Goal: Communication & Community: Ask a question

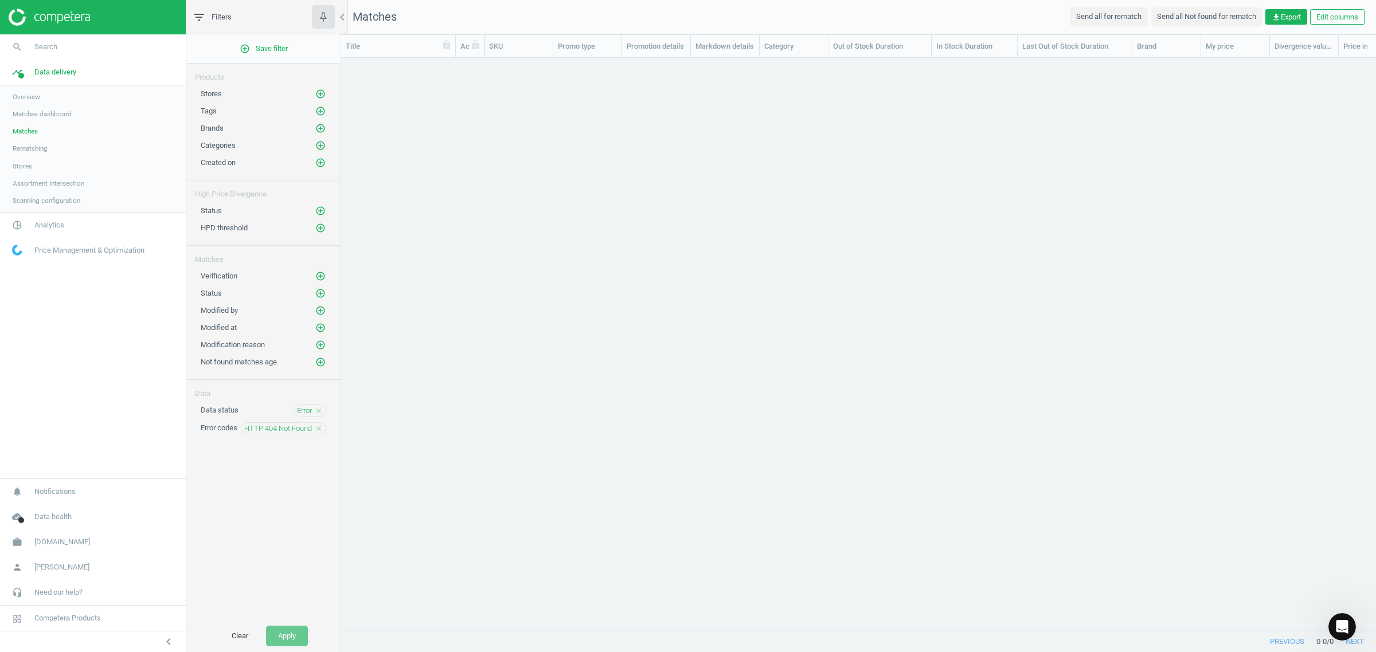
scroll to position [482, 0]
click at [1345, 631] on div "Open Intercom Messenger" at bounding box center [1340, 625] width 38 height 38
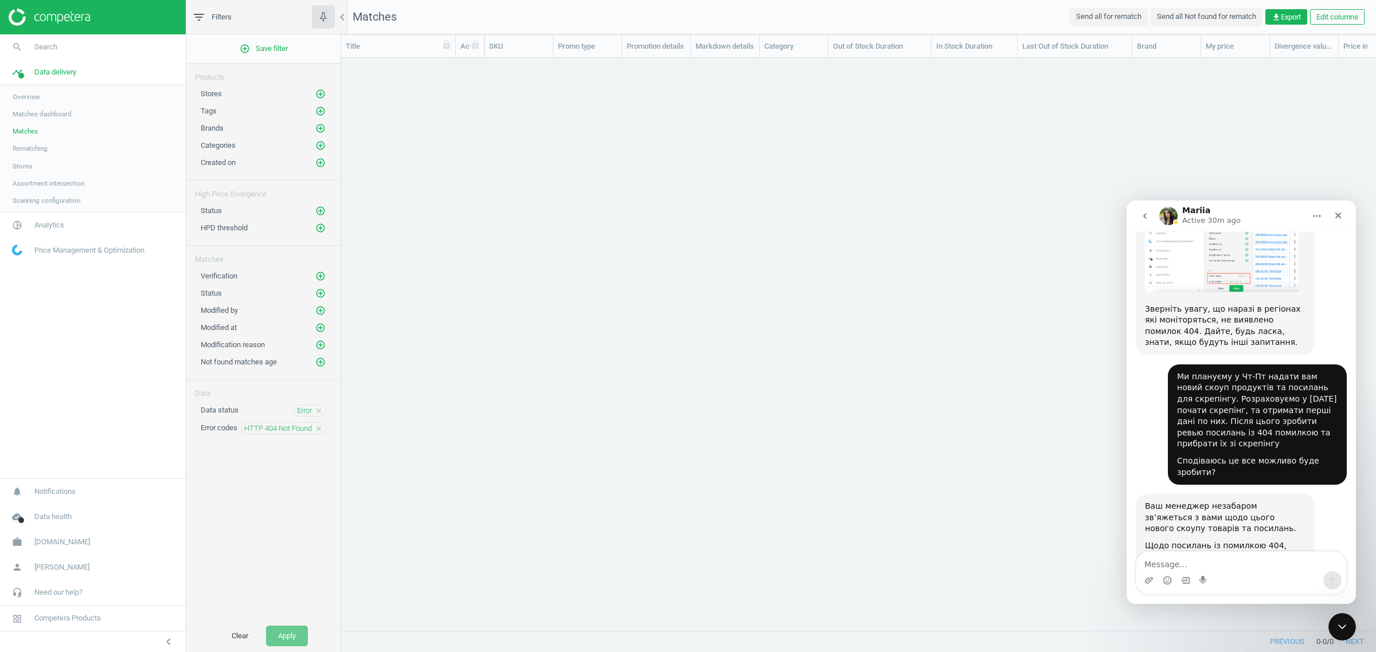
scroll to position [482, 0]
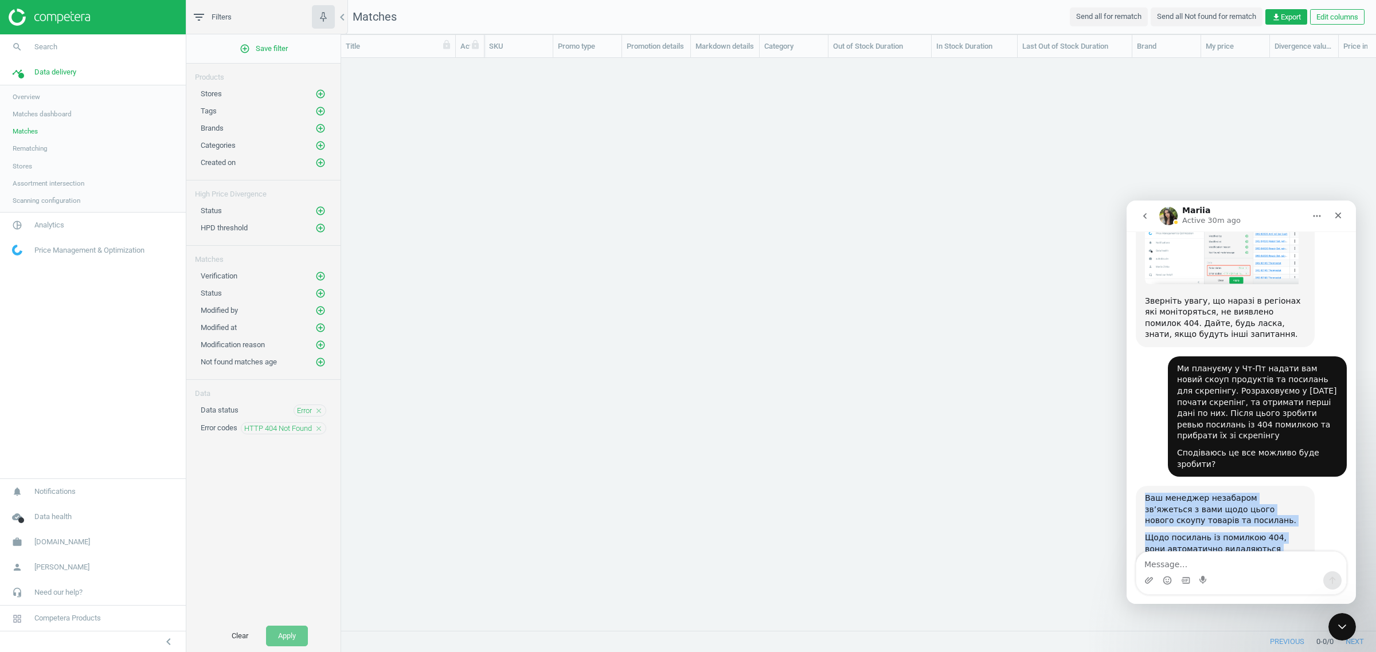
drag, startPoint x: 1290, startPoint y: 514, endPoint x: 1142, endPoint y: 438, distance: 166.6
click at [1142, 486] on div "Ваш менеджер незабаром зв’яжеться з вами щодо цього нового скоупу товарів та по…" at bounding box center [1224, 540] width 179 height 109
copy div "Ваш менеджер незабаром зв’яжеться з вами щодо цього нового скоупу товарів та по…"
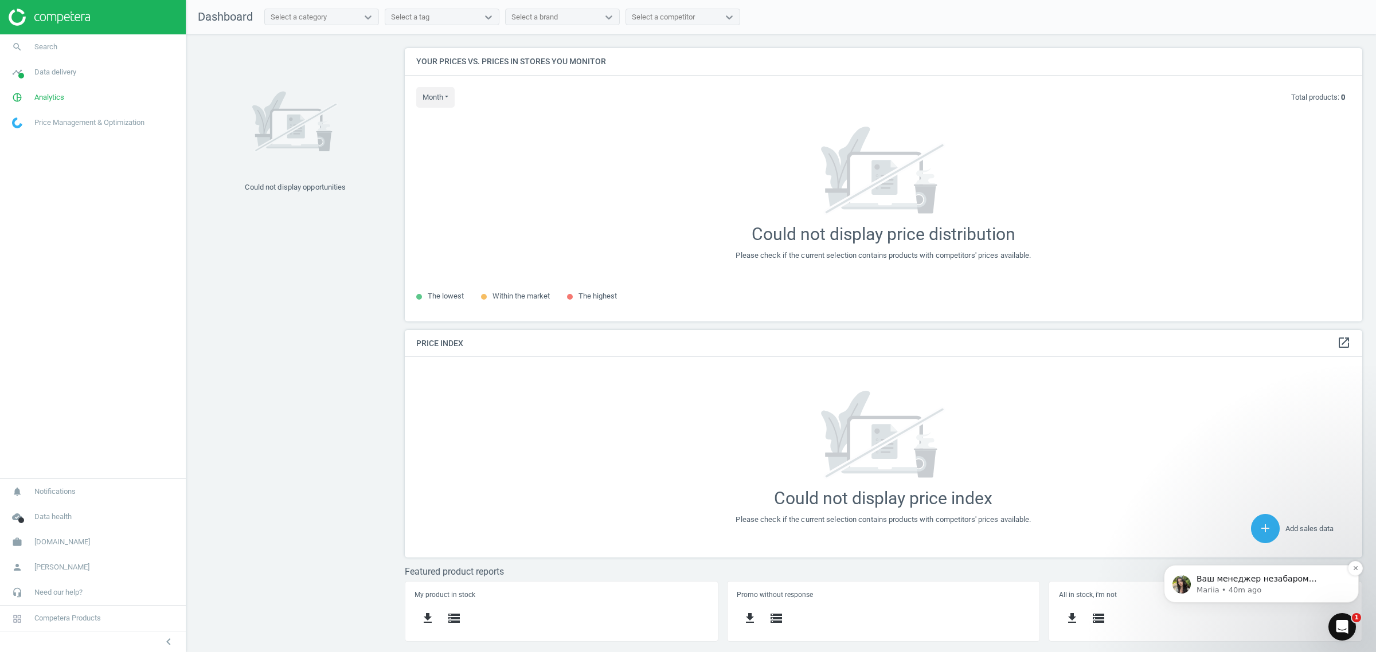
scroll to position [296, 979]
click at [1241, 586] on p "Mariia • 40m ago" at bounding box center [1270, 590] width 148 height 10
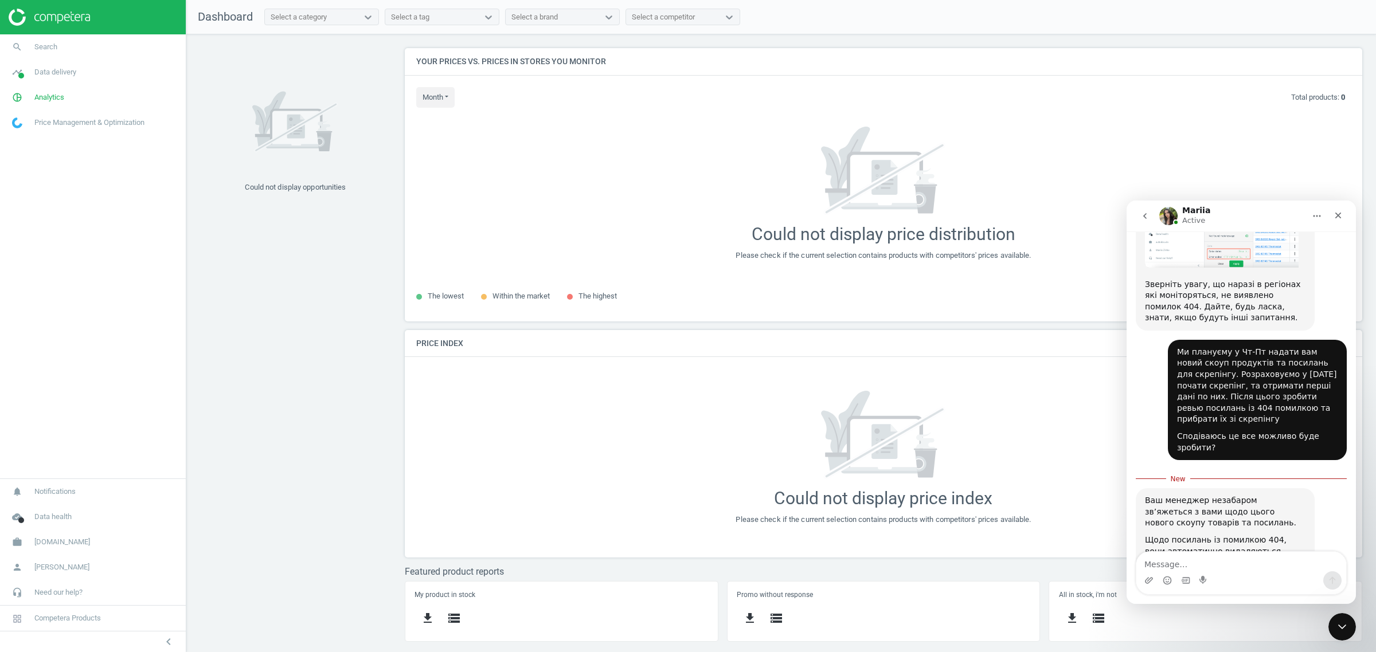
scroll to position [502, 0]
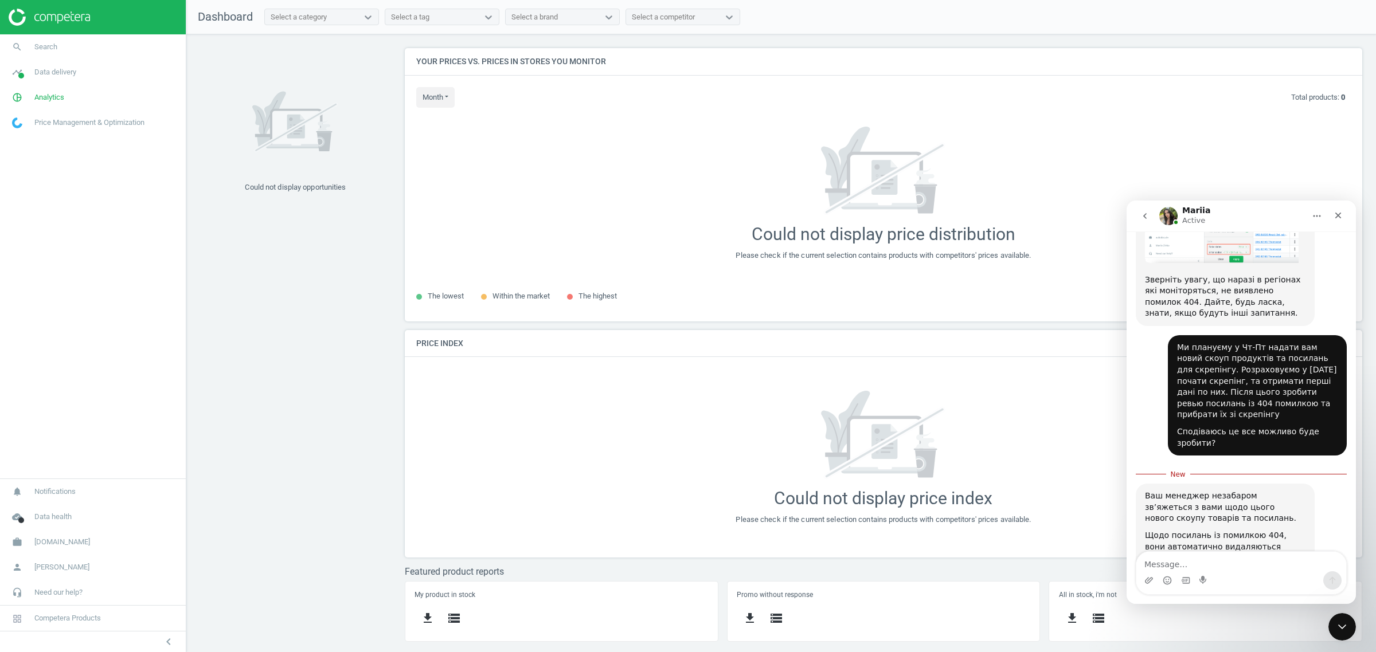
click at [1200, 564] on textarea "Message…" at bounding box center [1241, 561] width 210 height 19
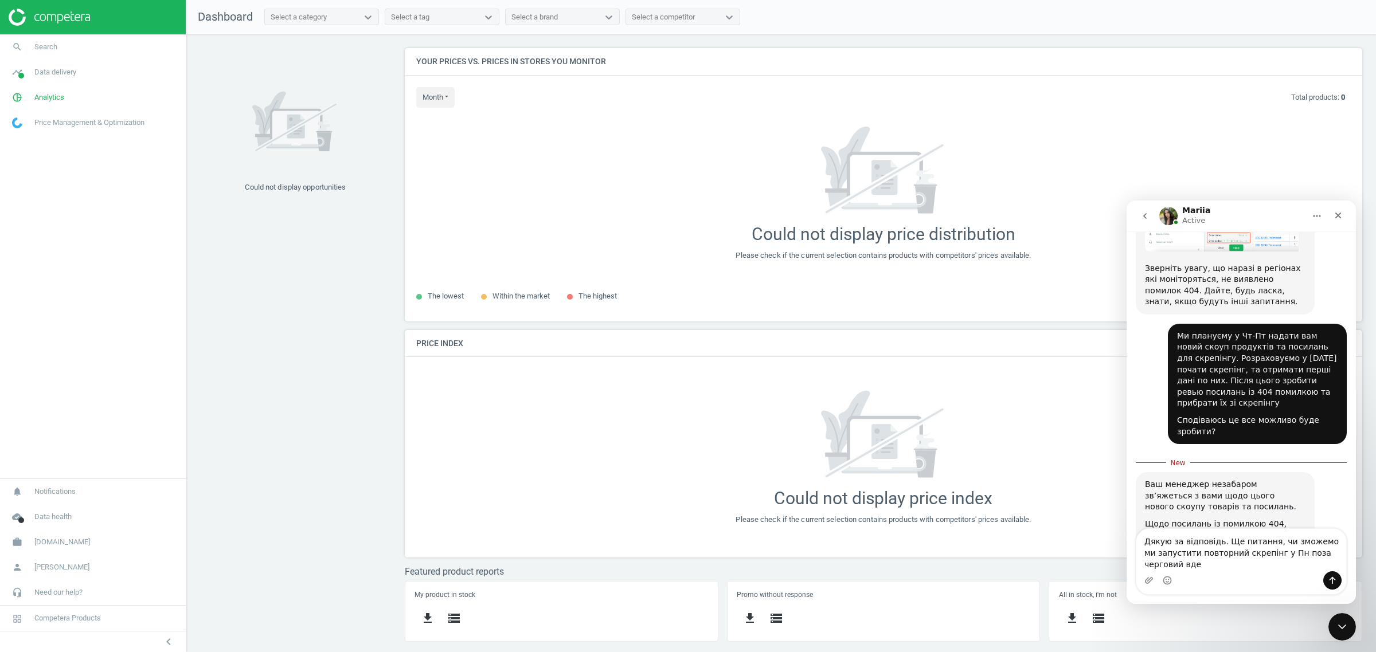
scroll to position [524, 0]
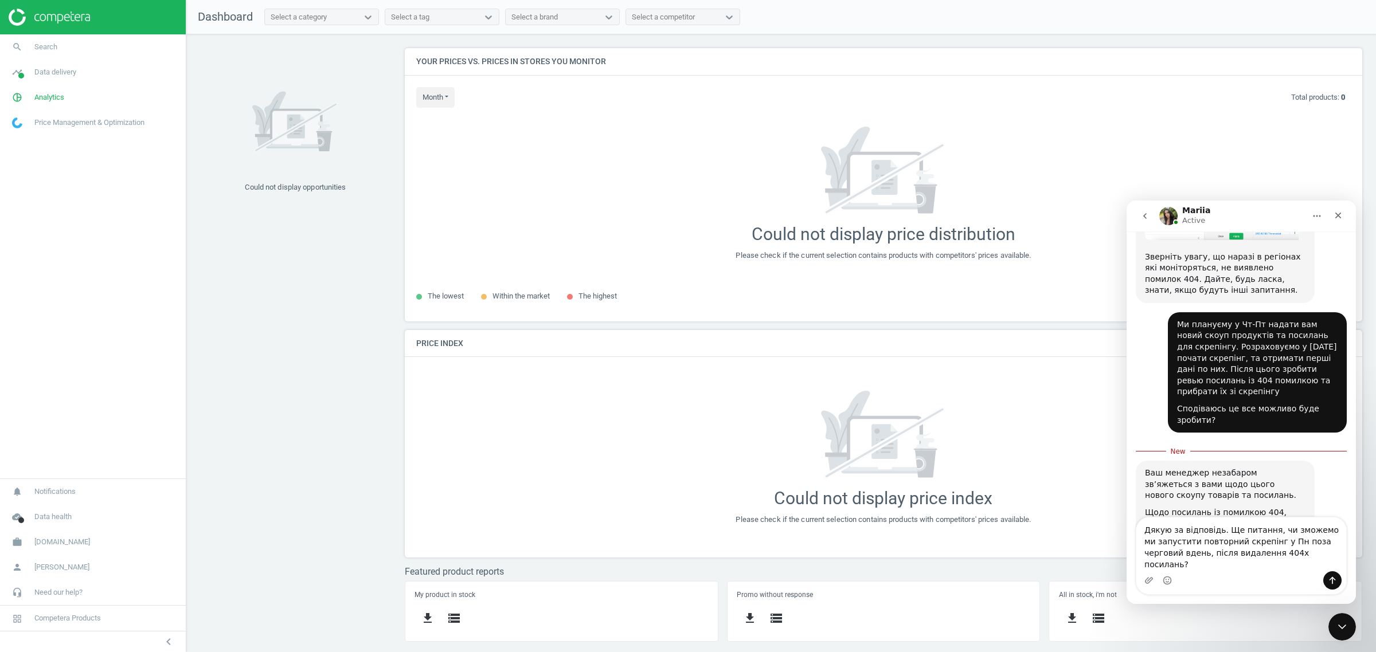
type textarea "Дякую за відповідь. Ще питання, чи зможемо ми запустити повторний скрепінг у Пн…"
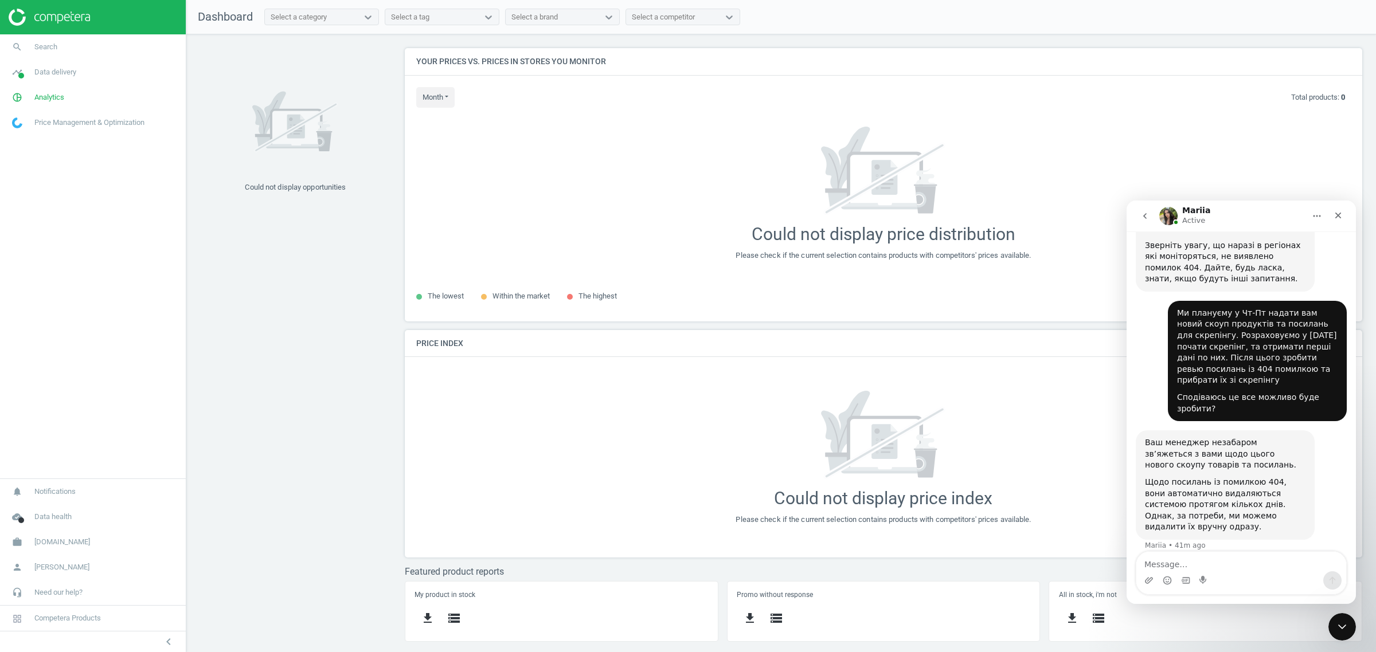
scroll to position [550, 0]
